Goal: Task Accomplishment & Management: Manage account settings

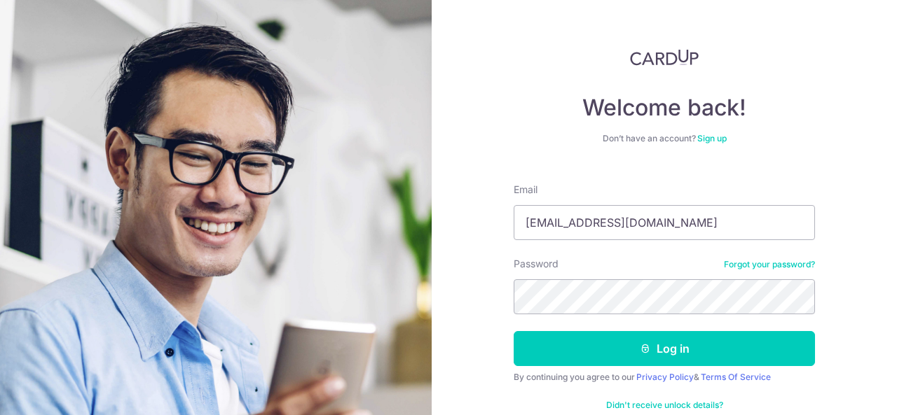
type input "[EMAIL_ADDRESS][DOMAIN_NAME]"
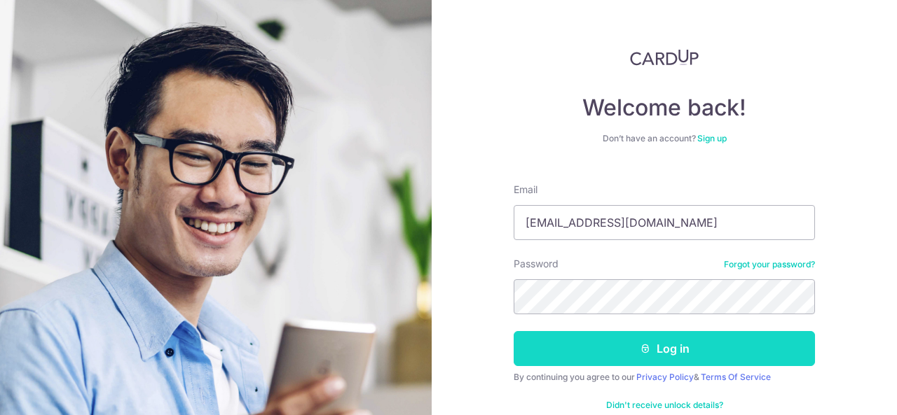
click at [665, 358] on button "Log in" at bounding box center [663, 348] width 301 height 35
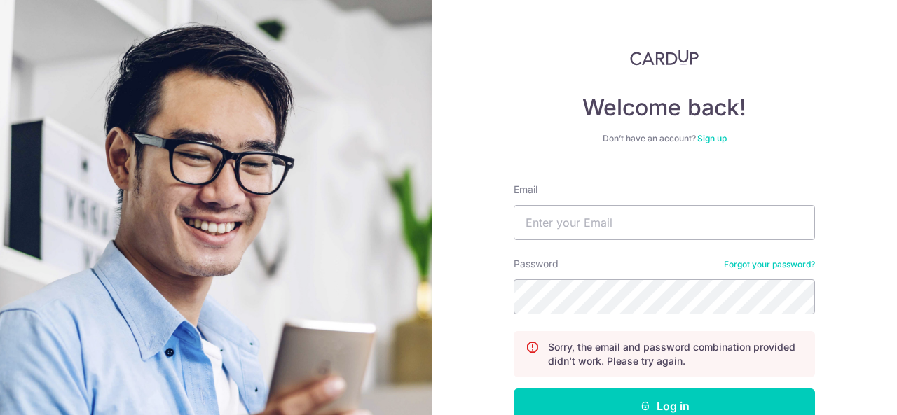
click at [754, 265] on link "Forgot your password?" at bounding box center [769, 264] width 91 height 11
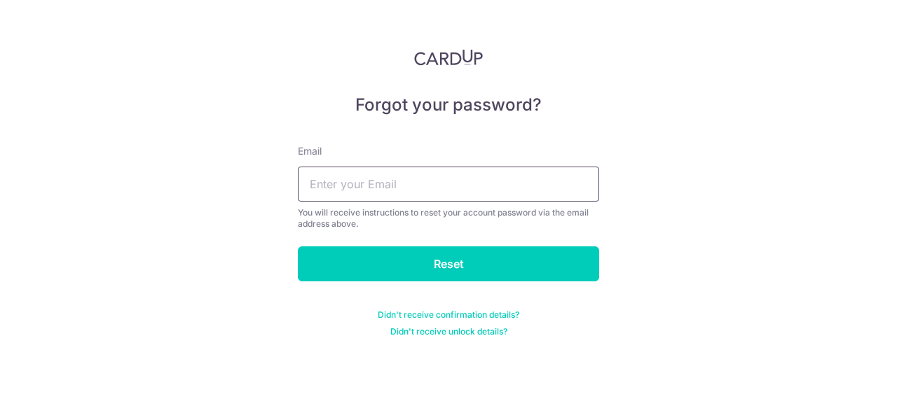
click at [398, 186] on input "text" at bounding box center [448, 184] width 301 height 35
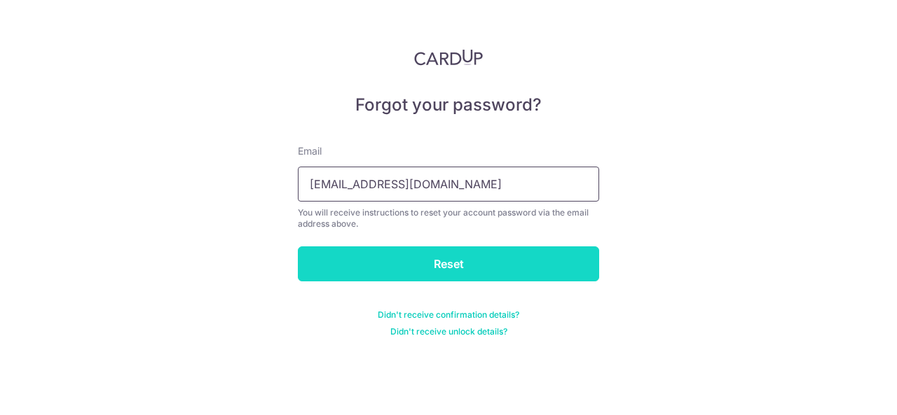
type input "[EMAIL_ADDRESS][DOMAIN_NAME]"
click at [414, 261] on input "Reset" at bounding box center [448, 264] width 301 height 35
